Goal: Find specific page/section: Find specific page/section

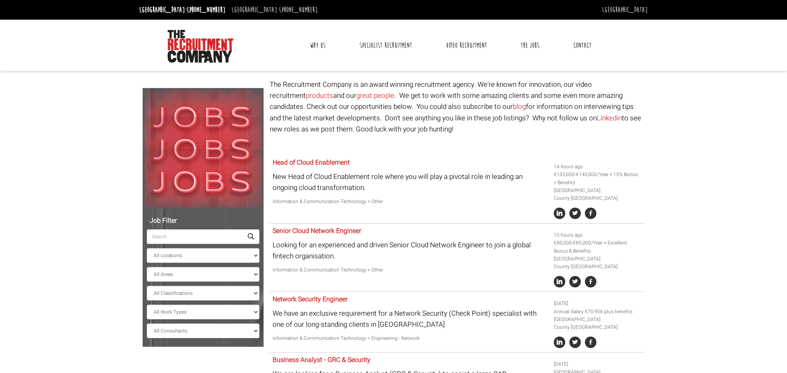
select select "[GEOGRAPHIC_DATA]"
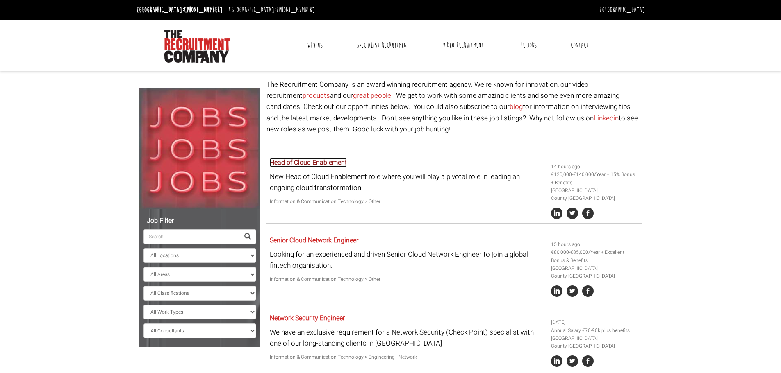
click at [319, 162] on link "Head of Cloud Enablement" at bounding box center [308, 163] width 77 height 10
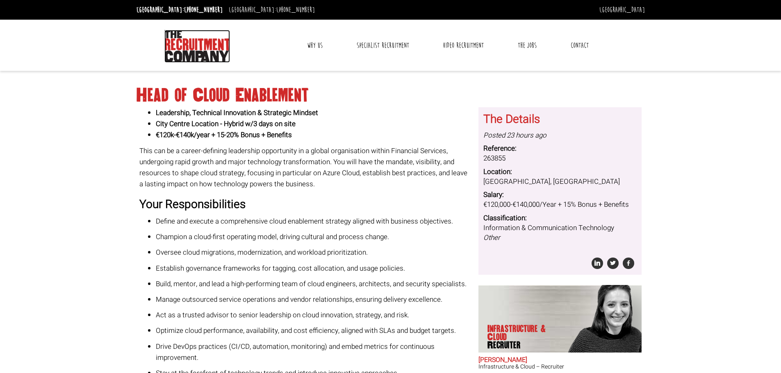
click at [196, 51] on img at bounding box center [197, 46] width 66 height 33
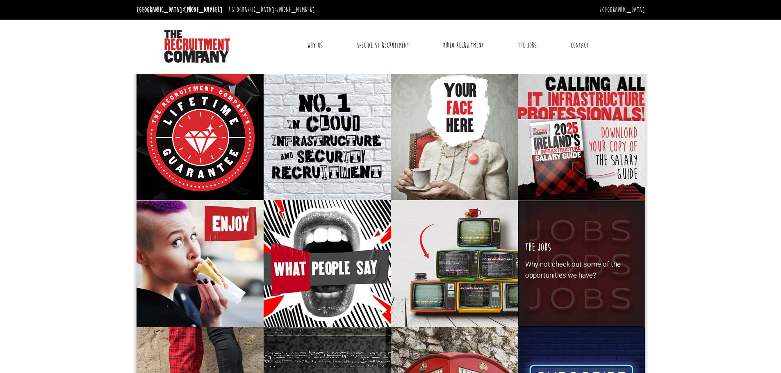
click at [582, 263] on p "Why not check out some of the opportunities we have?" at bounding box center [581, 270] width 112 height 22
click at [582, 250] on div "The Jobs Why not check out some of the opportunities we have?" at bounding box center [581, 263] width 127 height 127
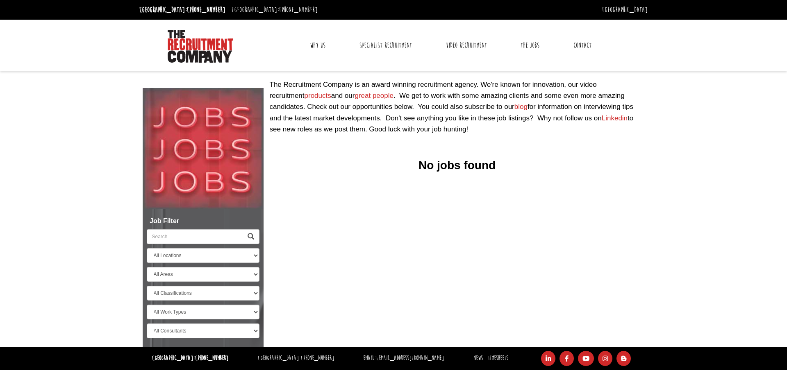
select select "[GEOGRAPHIC_DATA]"
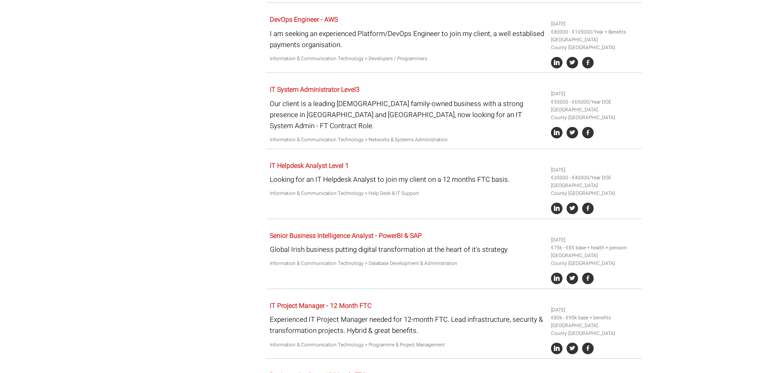
scroll to position [931, 0]
